Goal: Use online tool/utility: Utilize a website feature to perform a specific function

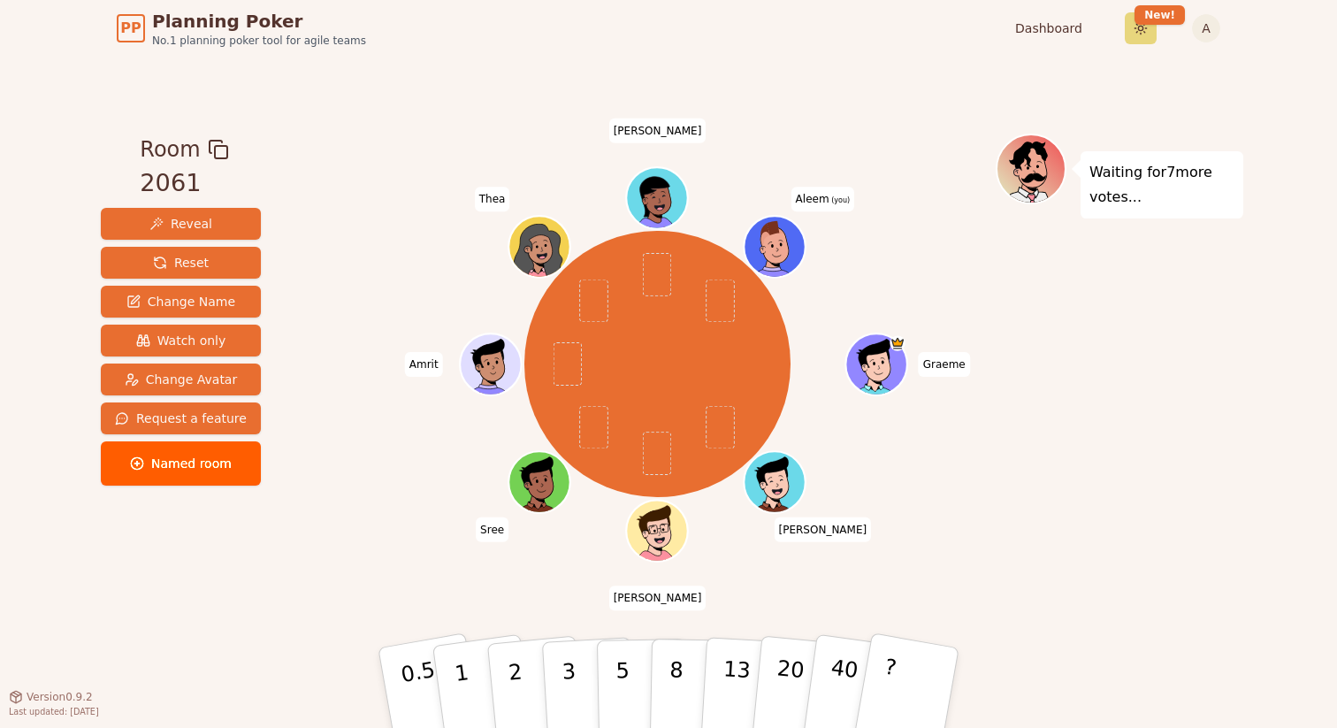
click at [1142, 31] on html "PP Planning Poker No.1 planning poker tool for agile teams Dashboard Toggle the…" at bounding box center [668, 364] width 1337 height 728
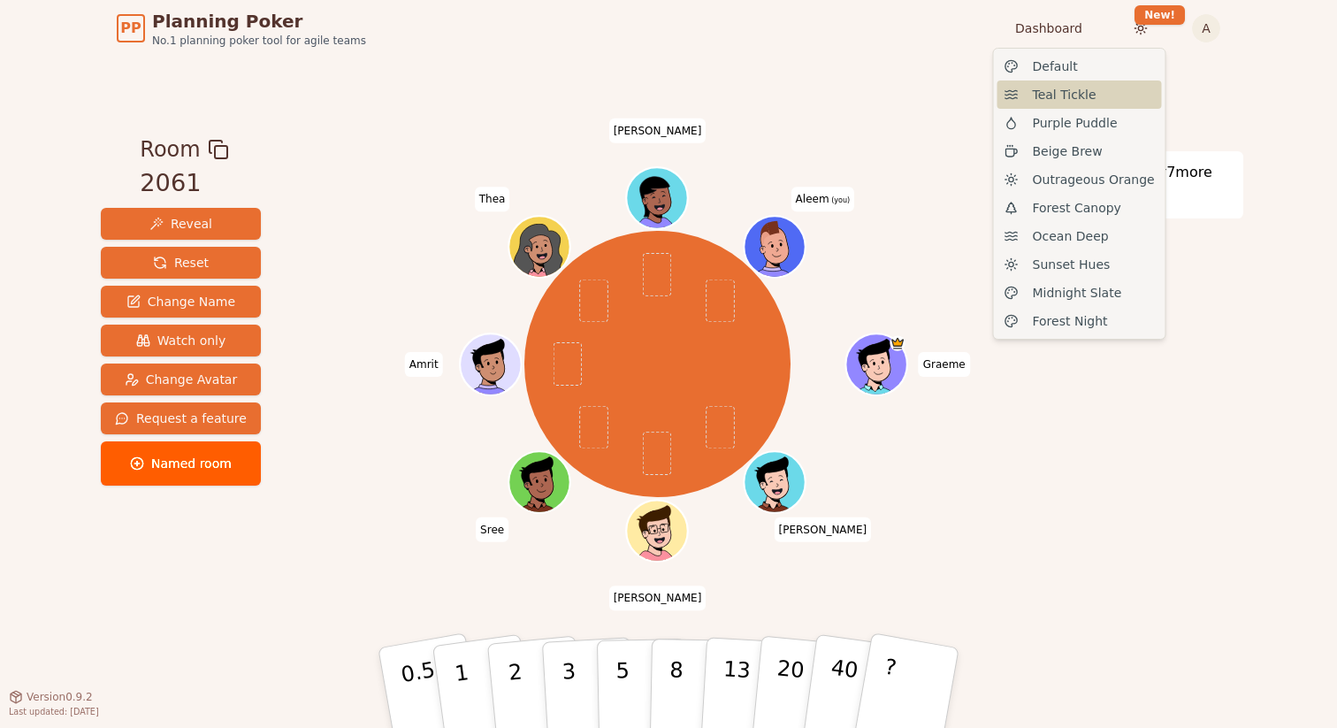
click at [1086, 94] on span "Teal Tickle" at bounding box center [1065, 95] width 64 height 18
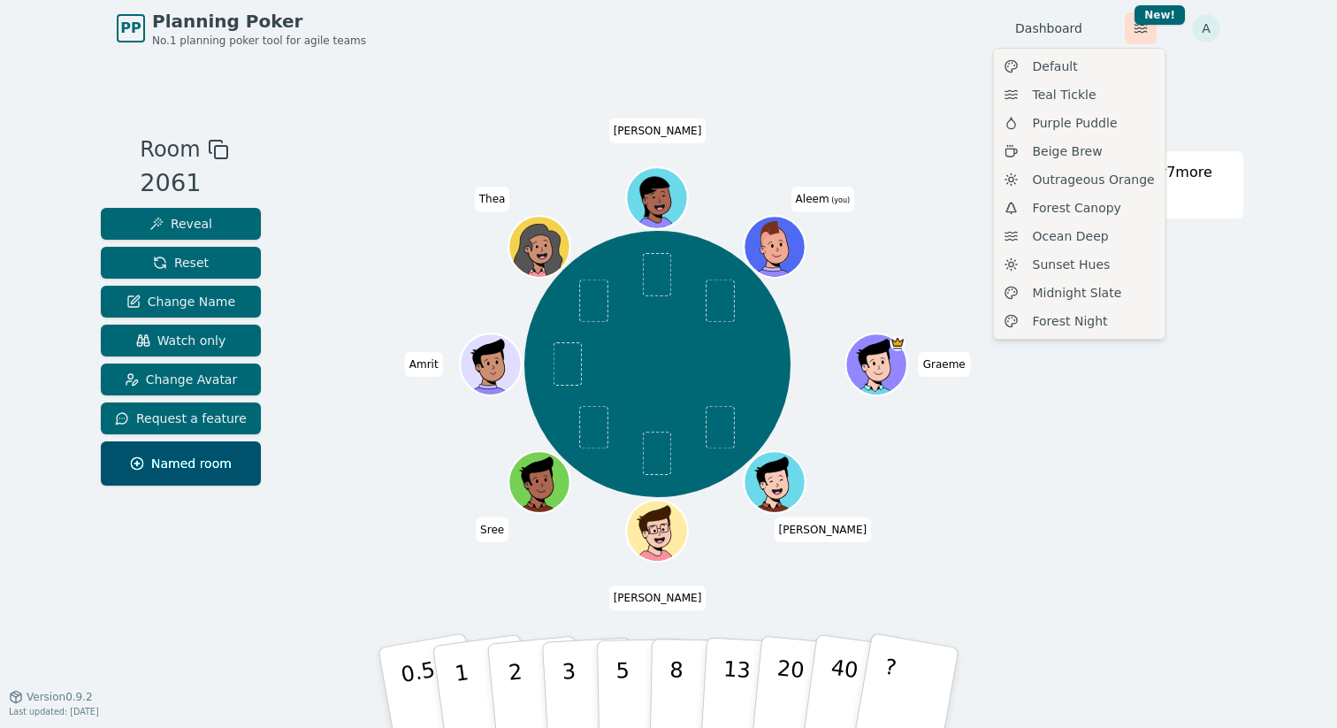
click at [1147, 26] on html "PP Planning Poker No.1 planning poker tool for agile teams Dashboard Toggle the…" at bounding box center [668, 364] width 1337 height 728
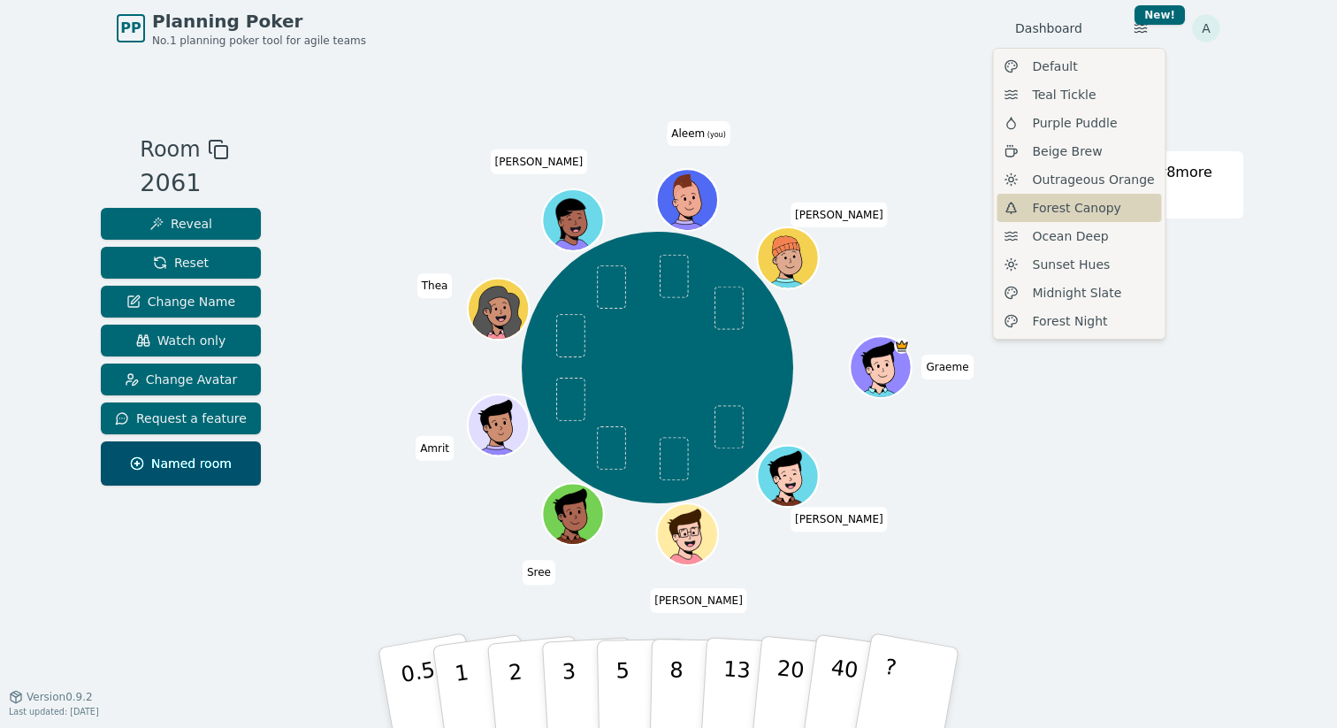
click at [1091, 210] on span "Forest Canopy" at bounding box center [1077, 208] width 88 height 18
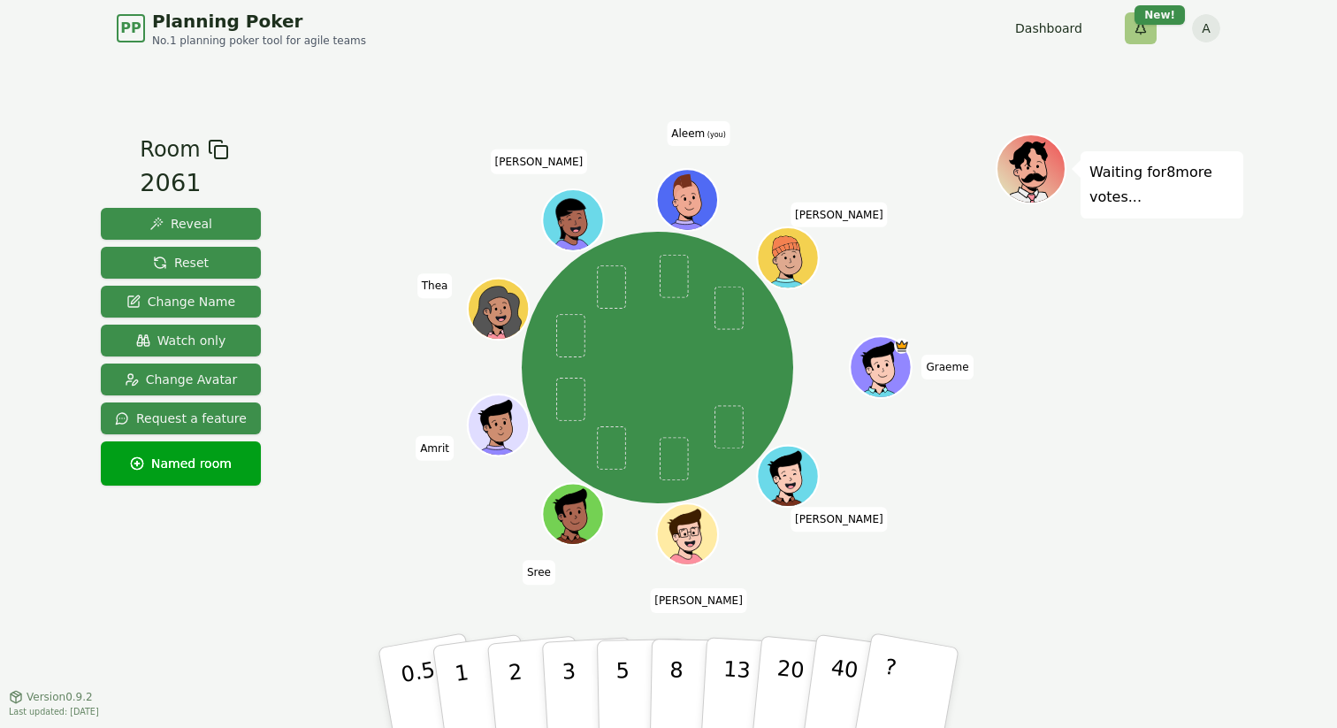
click at [1138, 24] on html "PP Planning Poker No.1 planning poker tool for agile teams Dashboard Toggle the…" at bounding box center [668, 364] width 1337 height 728
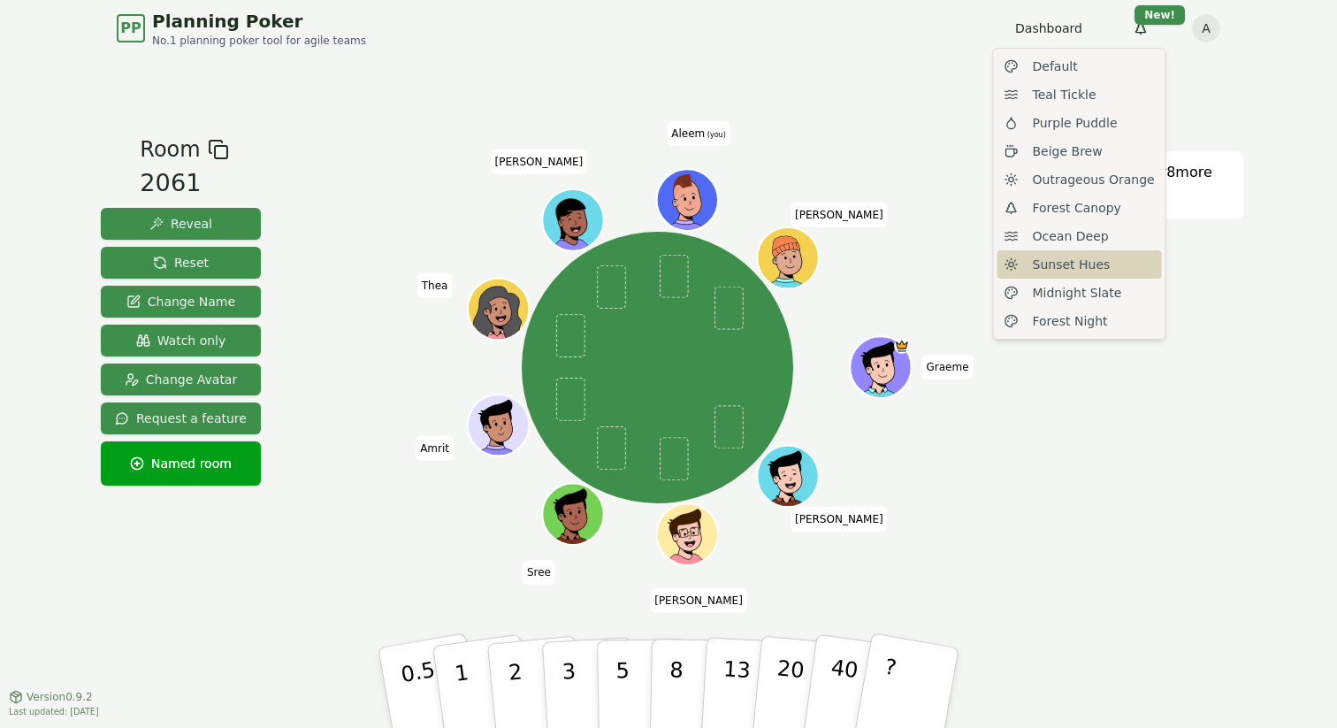
click at [1068, 261] on span "Sunset Hues" at bounding box center [1072, 265] width 78 height 18
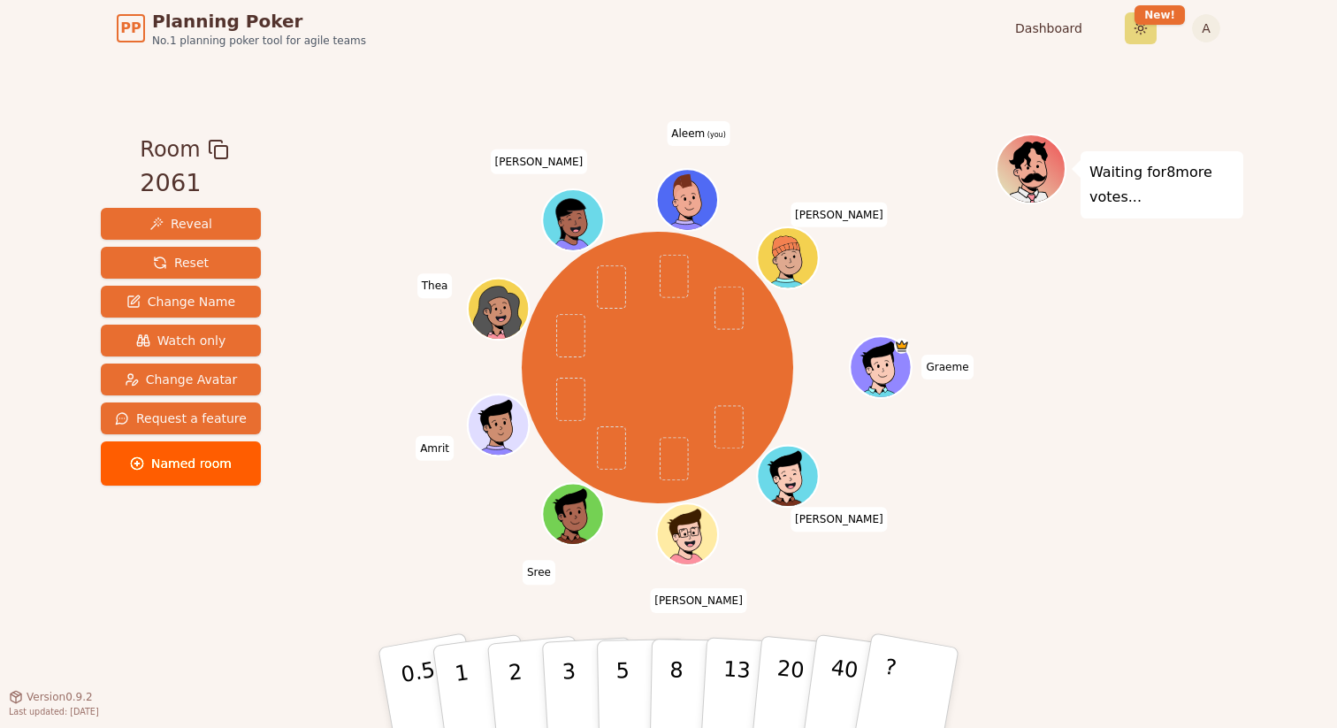
click at [1140, 24] on html "PP Planning Poker No.1 planning poker tool for agile teams Dashboard Toggle the…" at bounding box center [668, 364] width 1337 height 728
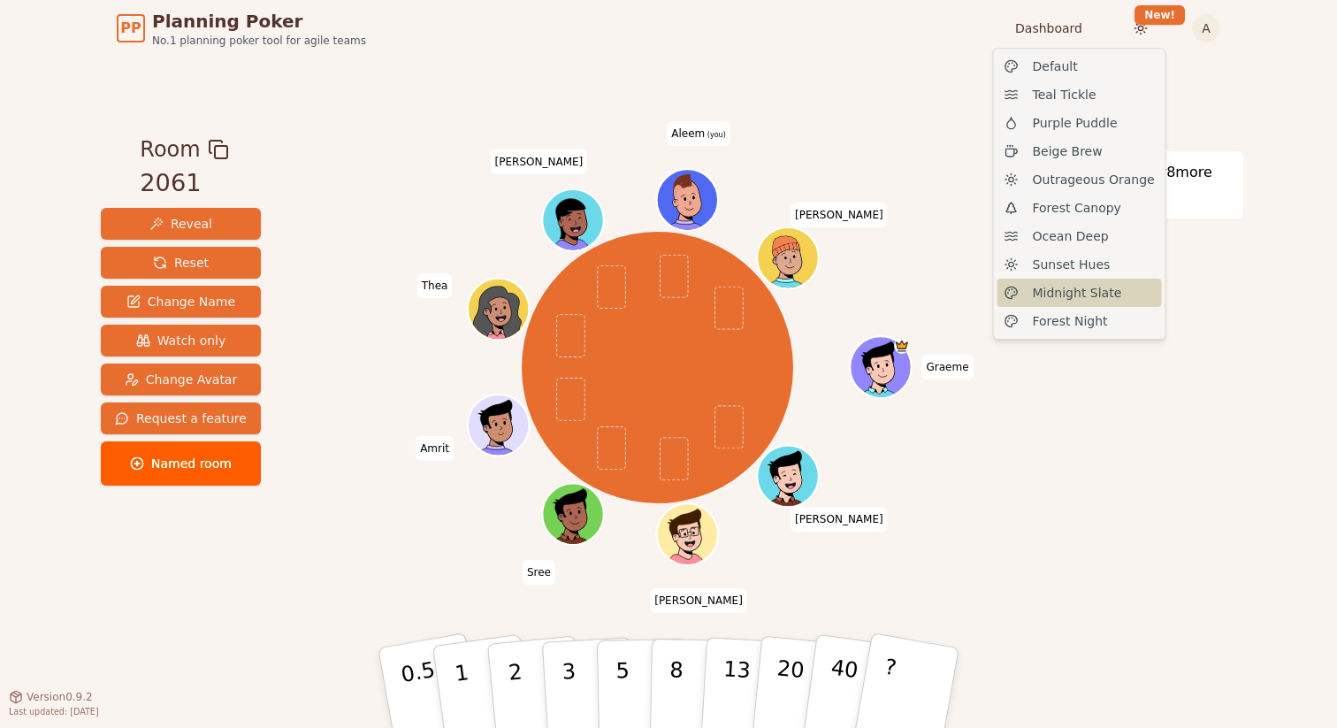
click at [1073, 292] on span "Midnight Slate" at bounding box center [1077, 293] width 89 height 18
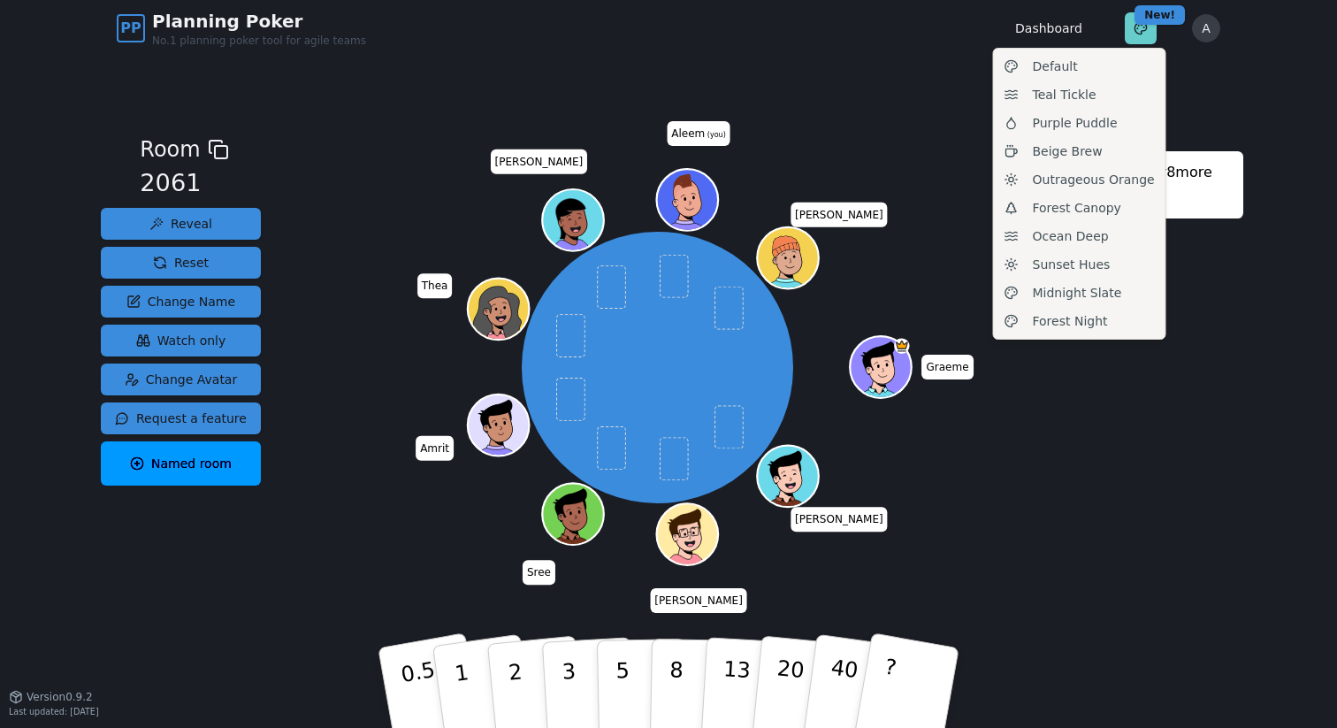
click at [1144, 27] on html "PP Planning Poker No.1 planning poker tool for agile teams Dashboard Toggle the…" at bounding box center [668, 364] width 1337 height 728
click at [1086, 328] on span "Forest Night" at bounding box center [1070, 321] width 75 height 18
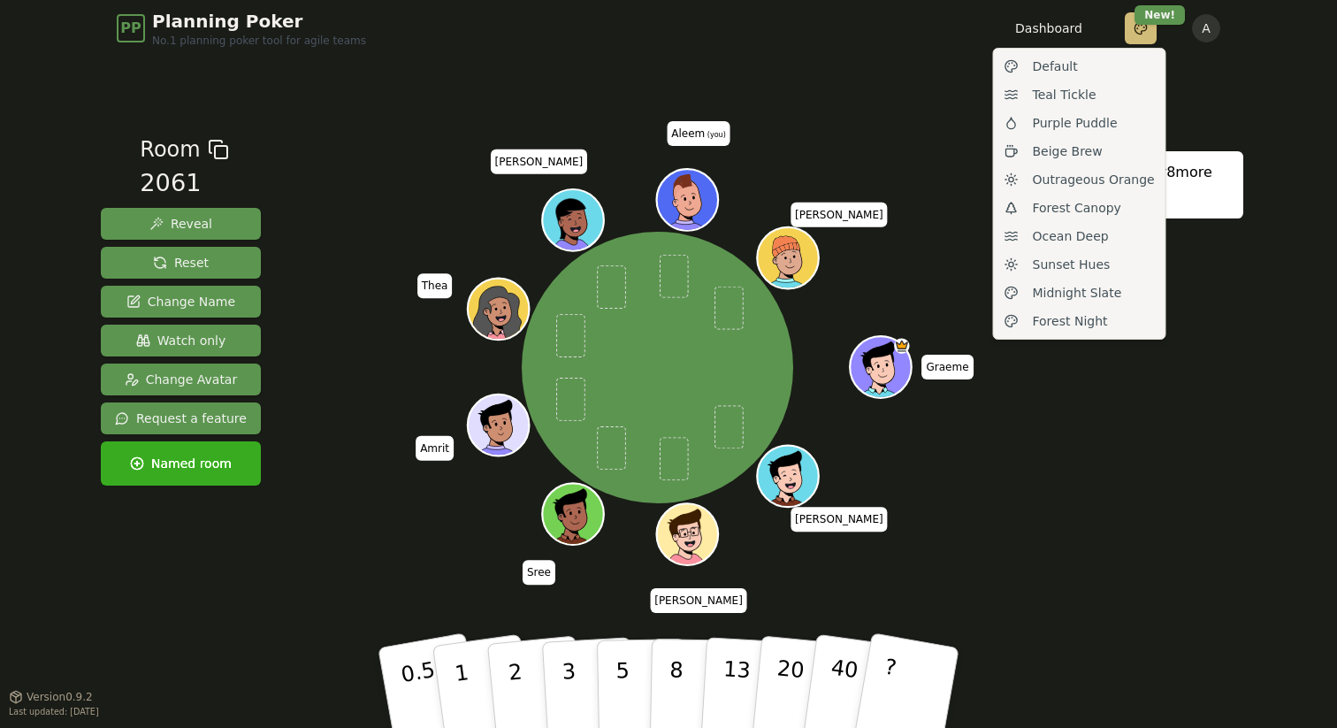
click at [1129, 29] on html "PP Planning Poker No.1 planning poker tool for agile teams Dashboard Toggle the…" at bounding box center [668, 364] width 1337 height 728
click at [1081, 182] on span "Outrageous Orange" at bounding box center [1094, 180] width 122 height 18
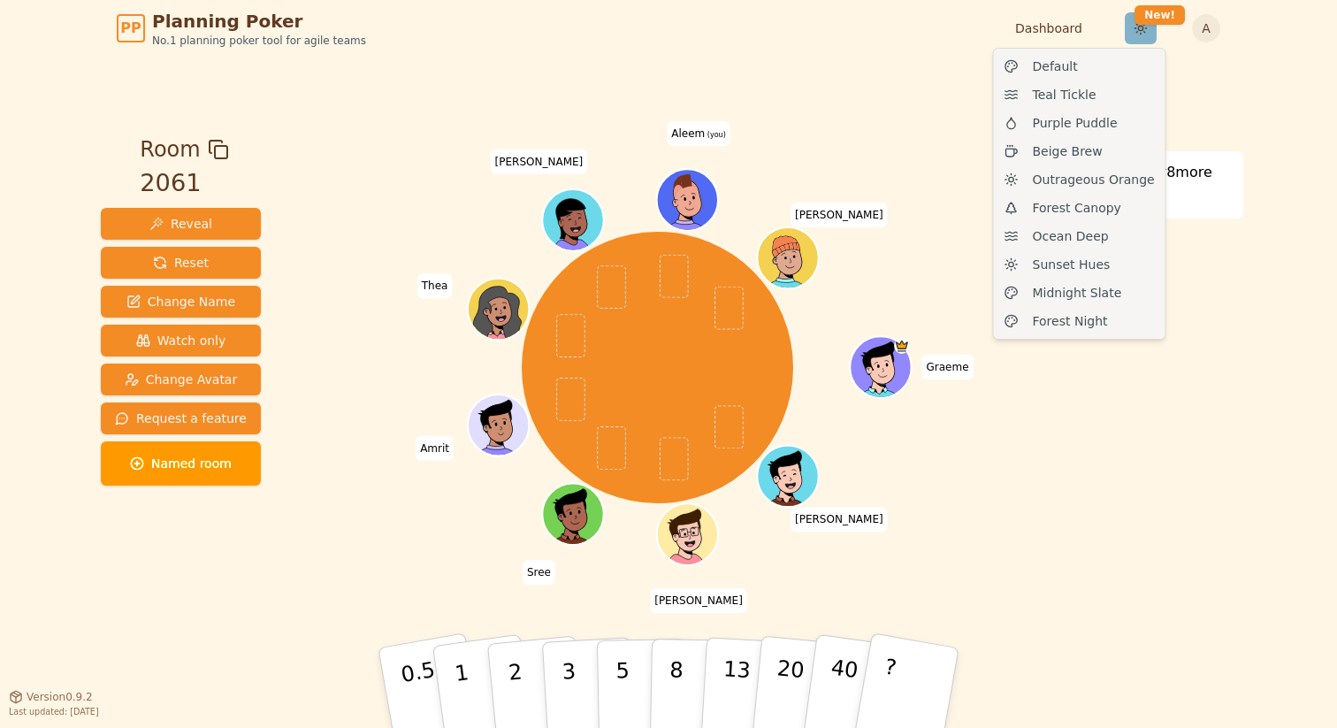
click at [1131, 40] on html "PP Planning Poker No.1 planning poker tool for agile teams Dashboard Toggle the…" at bounding box center [668, 364] width 1337 height 728
click at [1073, 288] on span "Midnight Slate" at bounding box center [1077, 293] width 89 height 18
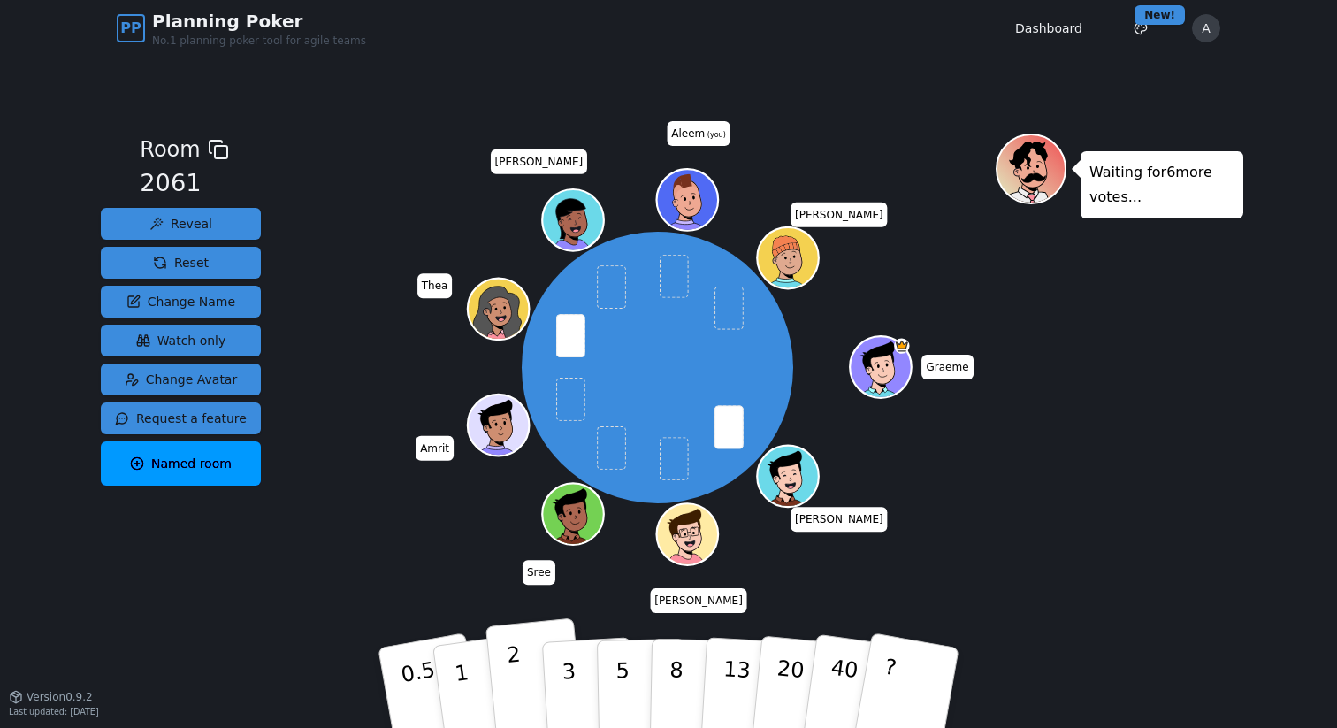
click at [513, 663] on p "2" at bounding box center [517, 690] width 23 height 96
click at [1144, 37] on html "PP Planning Poker No.1 planning poker tool for agile teams Dashboard Toggle the…" at bounding box center [668, 364] width 1337 height 728
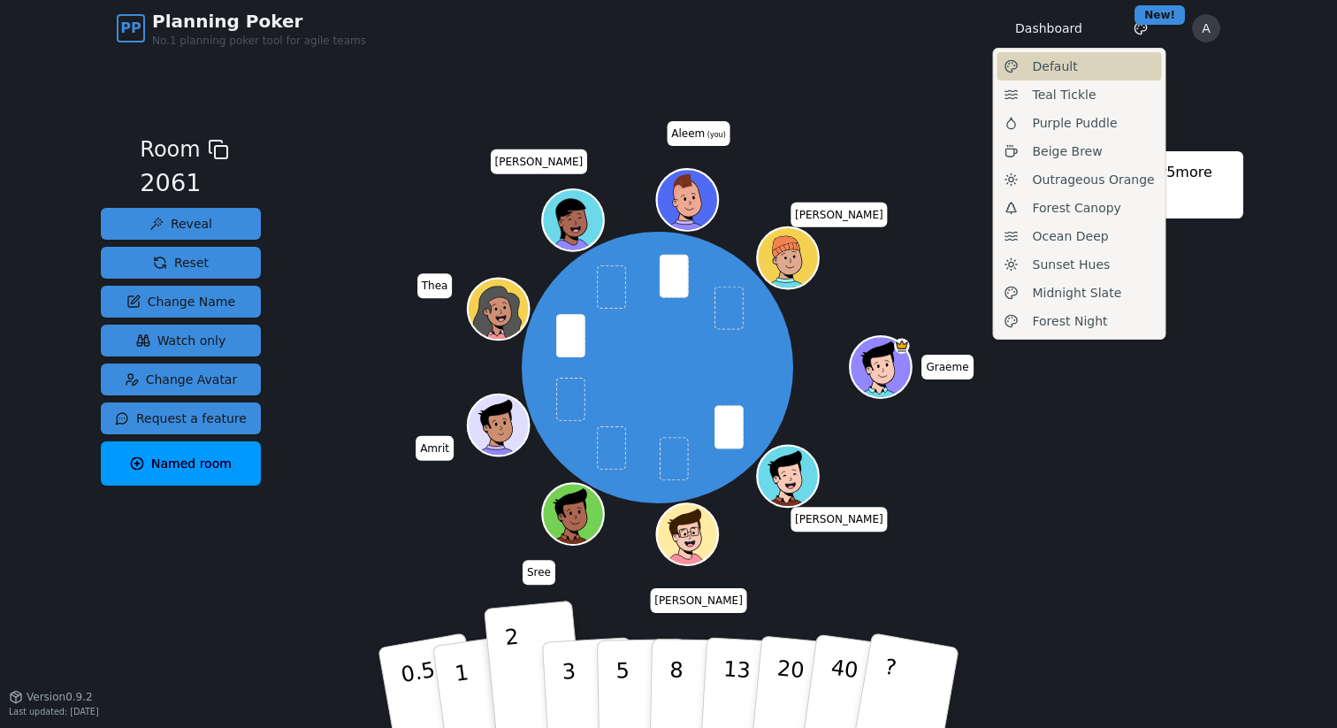
click at [1082, 68] on div "Default" at bounding box center [1079, 66] width 164 height 28
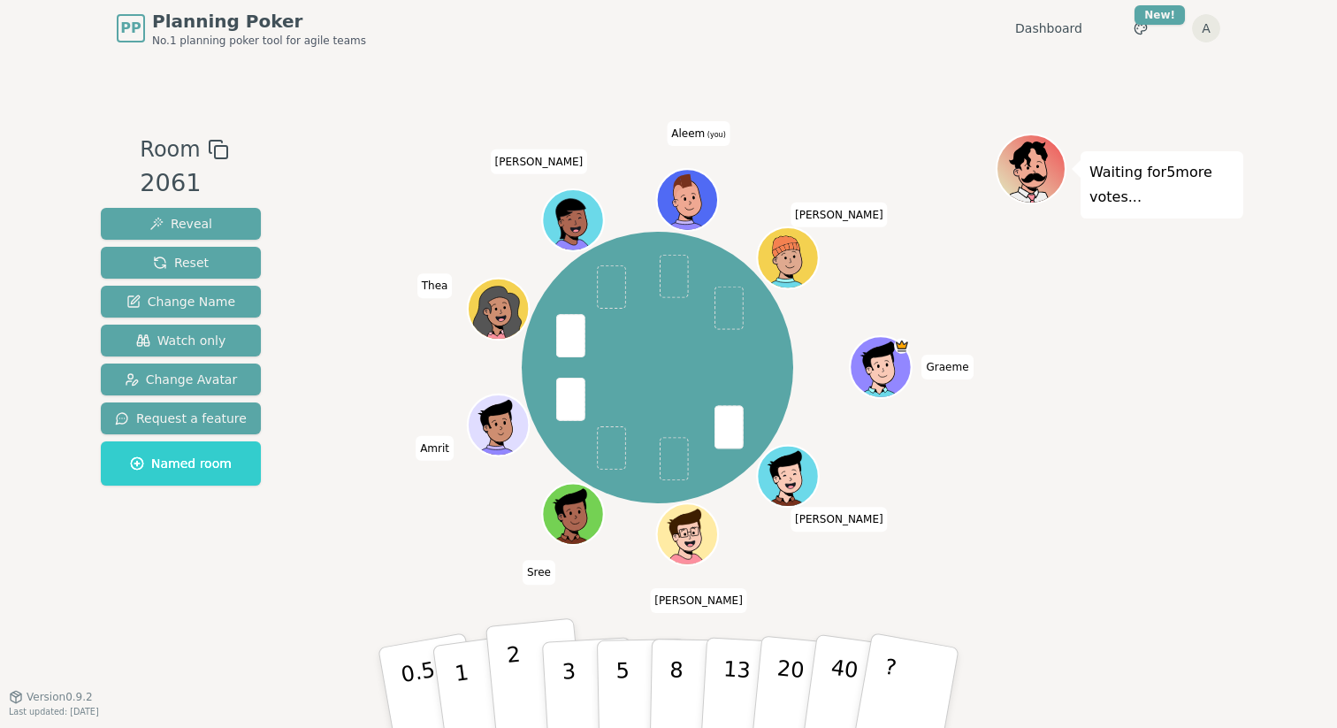
click at [530, 676] on button "2" at bounding box center [535, 688] width 101 height 141
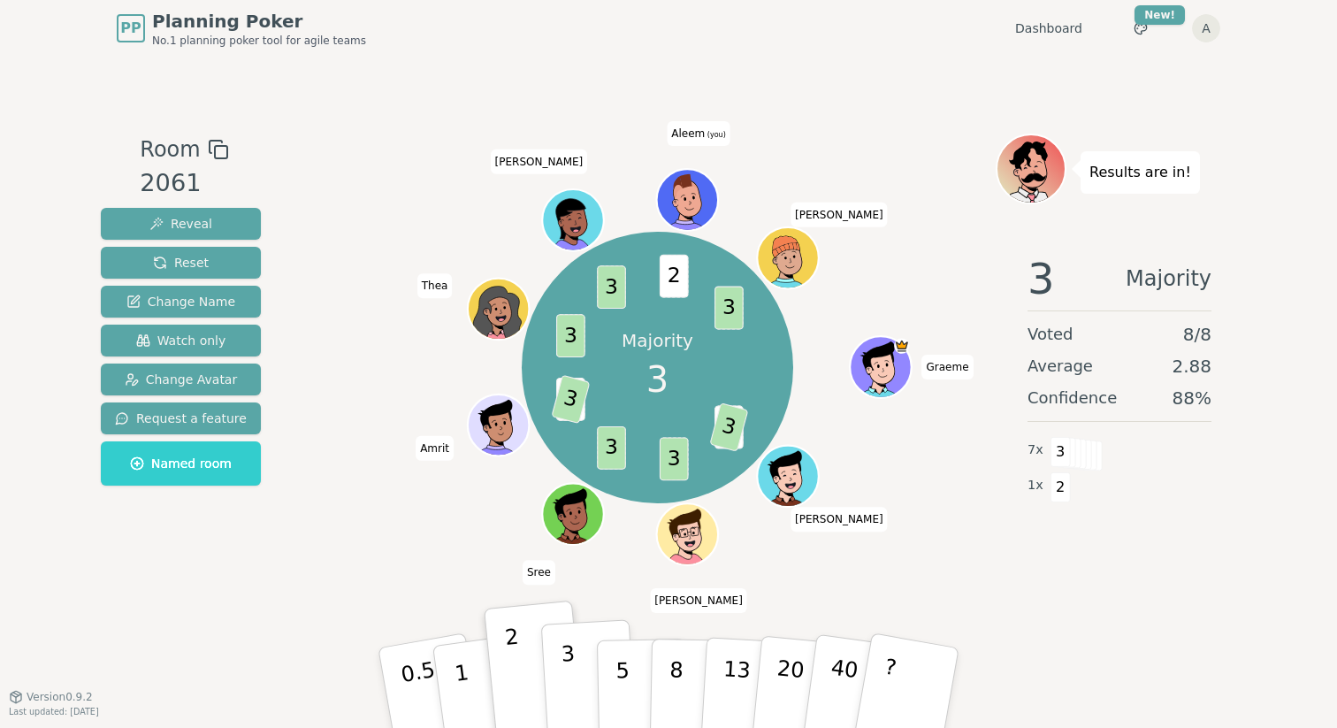
click at [561, 668] on p "3" at bounding box center [570, 689] width 19 height 96
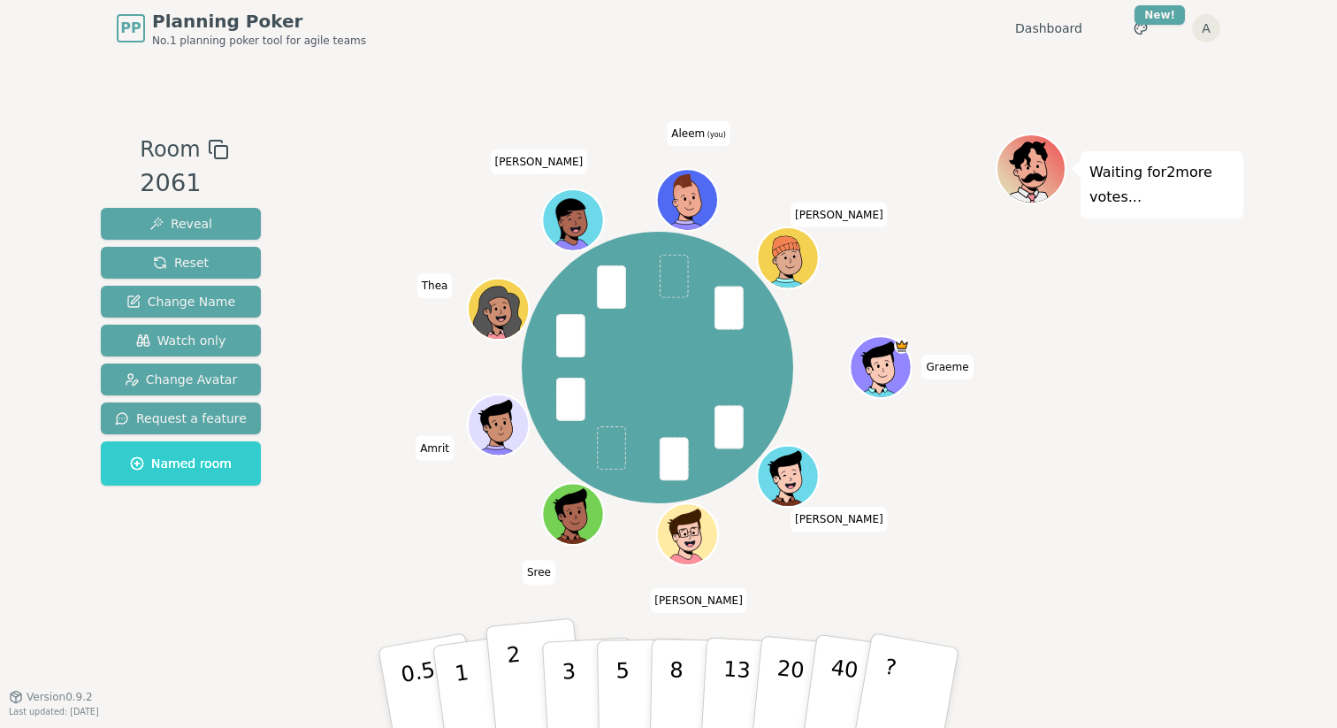
click at [531, 679] on button "2" at bounding box center [535, 688] width 101 height 141
click at [468, 667] on button "1" at bounding box center [482, 687] width 105 height 143
click at [462, 652] on button "1" at bounding box center [482, 687] width 105 height 143
click at [421, 672] on p "0.5" at bounding box center [421, 689] width 50 height 100
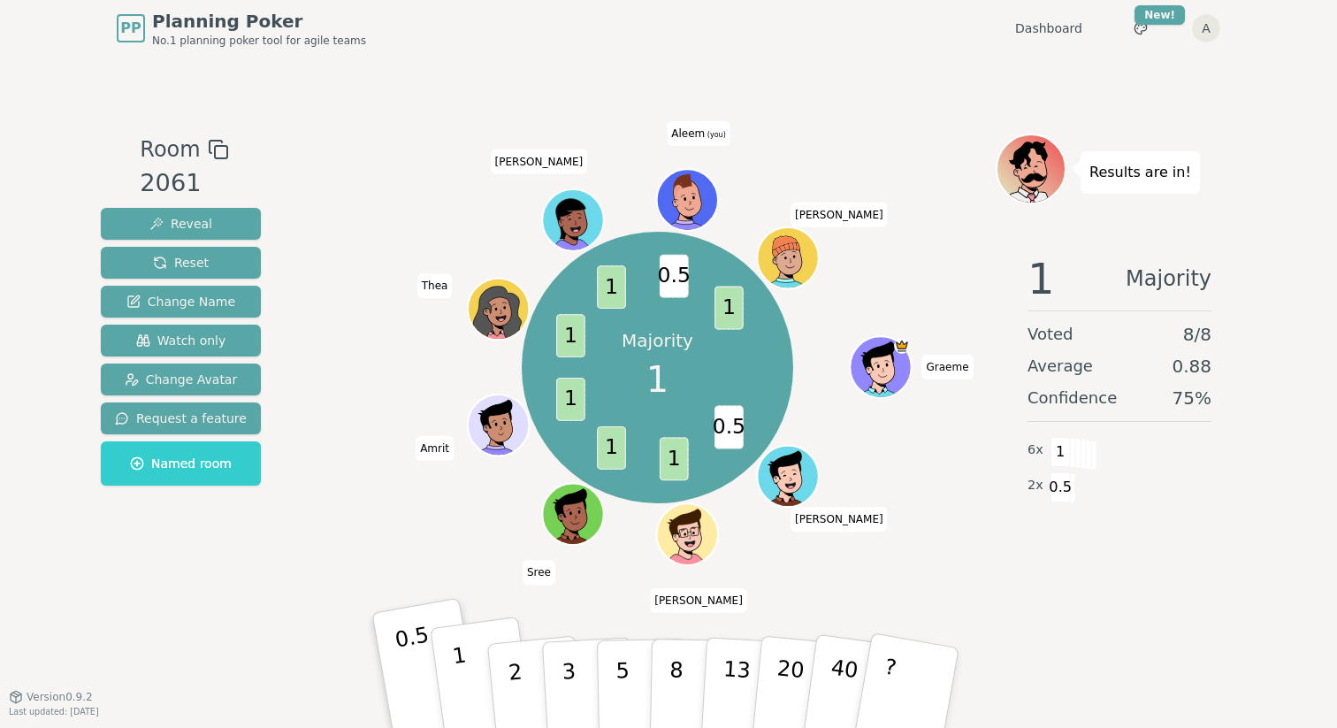
click at [454, 672] on p "1" at bounding box center [464, 690] width 27 height 96
